Goal: Task Accomplishment & Management: Complete application form

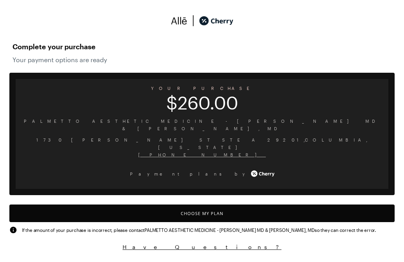
click at [190, 204] on button "Choose My Plan" at bounding box center [201, 213] width 385 height 18
click at [110, 204] on button "Choose My Plan" at bounding box center [201, 213] width 385 height 18
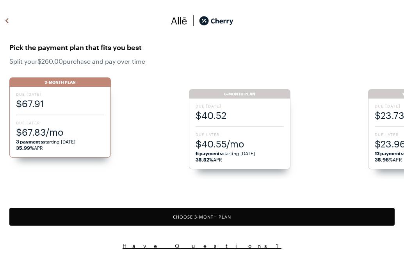
click at [49, 95] on span "Due [DATE]" at bounding box center [60, 93] width 88 height 5
click at [44, 118] on div "Due [DATE] $67.91 Due Later $67.83/mo 3 payments starting [DATE] 35.99% APR" at bounding box center [60, 122] width 102 height 71
click at [59, 84] on div "3-Month Plan" at bounding box center [60, 81] width 102 height 9
click at [144, 211] on button "Choose 3 -Month Plan" at bounding box center [201, 217] width 385 height 18
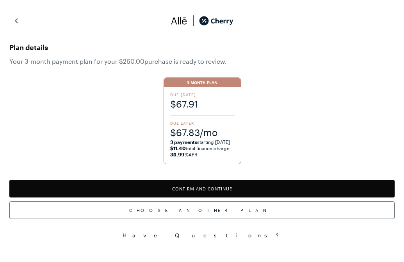
click at [160, 190] on button "Confirm and Continue" at bounding box center [201, 189] width 385 height 18
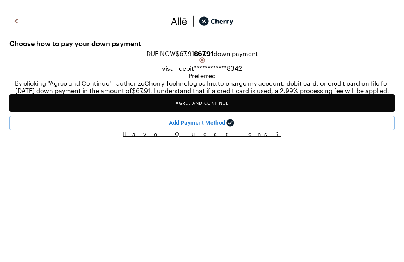
click at [192, 112] on button "Agree and Continue" at bounding box center [201, 103] width 385 height 18
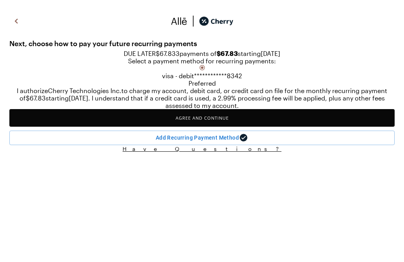
scroll to position [29, 0]
click at [210, 127] on button "Agree and Continue" at bounding box center [201, 118] width 385 height 18
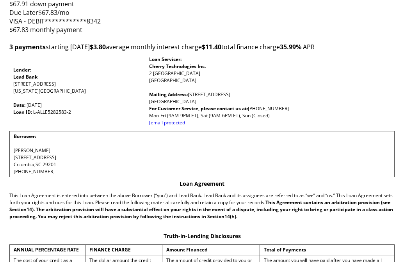
scroll to position [80, 0]
